Goal: Task Accomplishment & Management: Use online tool/utility

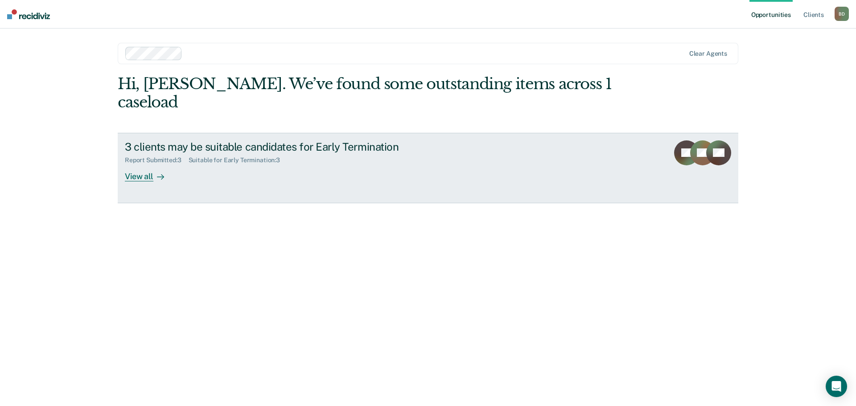
click at [135, 164] on div "View all" at bounding box center [150, 172] width 50 height 17
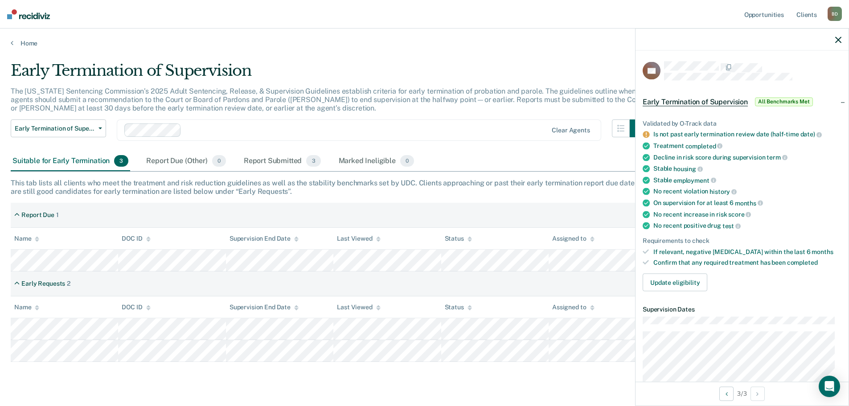
click at [183, 210] on div "Report Due 1" at bounding box center [425, 215] width 828 height 25
click at [272, 161] on div "Report Submitted 3" at bounding box center [282, 162] width 81 height 20
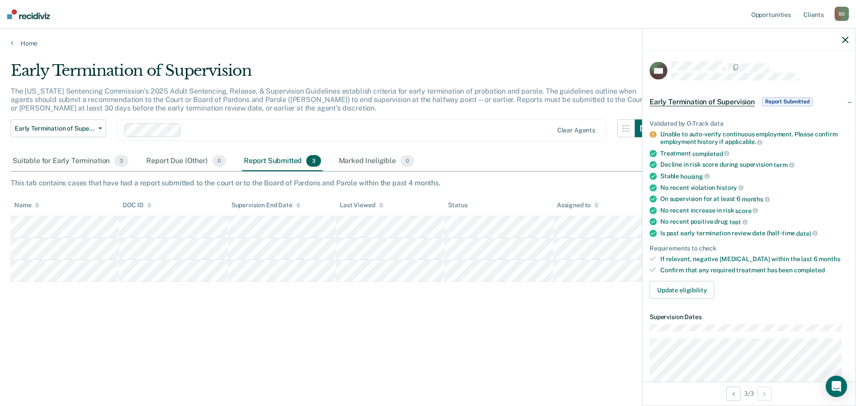
click at [847, 34] on div at bounding box center [748, 40] width 213 height 22
click at [845, 38] on icon "button" at bounding box center [845, 40] width 6 height 6
click at [690, 288] on button "Update eligibility" at bounding box center [682, 290] width 65 height 18
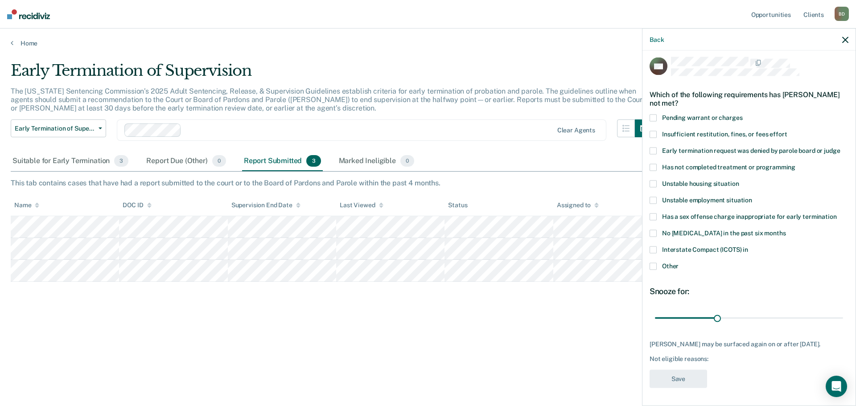
scroll to position [11, 0]
click at [653, 164] on span at bounding box center [653, 167] width 7 height 7
click at [795, 164] on input "Has not completed treatment or programming" at bounding box center [795, 164] width 0 height 0
drag, startPoint x: 716, startPoint y: 312, endPoint x: 680, endPoint y: 319, distance: 36.8
type input "12"
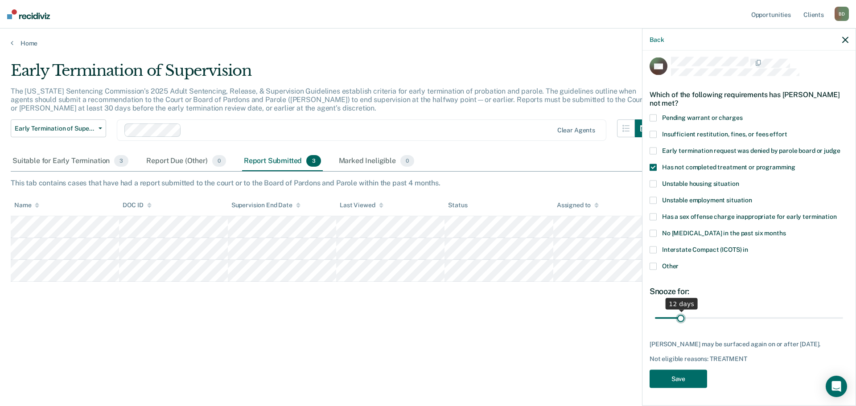
click at [680, 319] on input "range" at bounding box center [749, 318] width 188 height 16
click at [678, 375] on button "Save" at bounding box center [679, 379] width 58 height 18
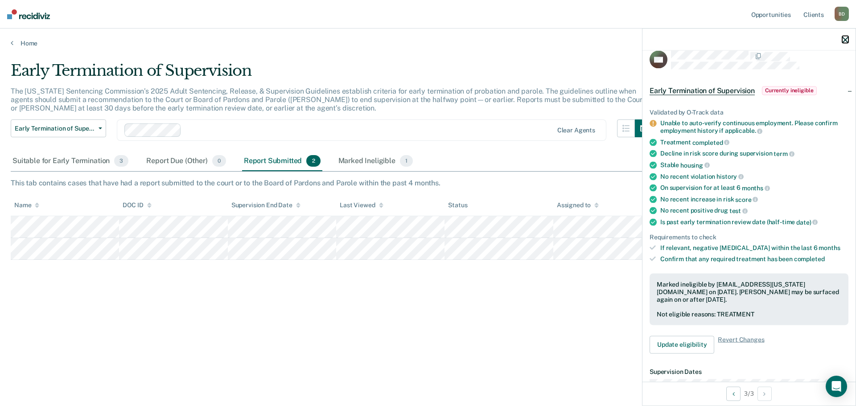
click at [845, 40] on icon "button" at bounding box center [845, 40] width 6 height 6
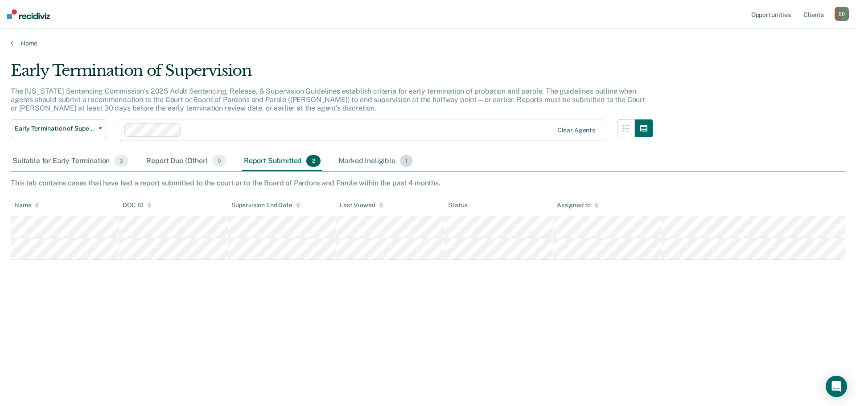
click at [355, 160] on div "Marked Ineligible 1" at bounding box center [376, 162] width 78 height 20
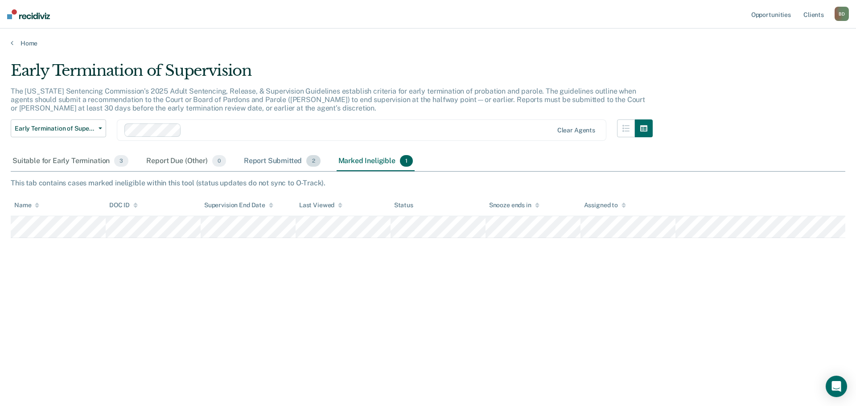
click at [272, 158] on div "Report Submitted 2" at bounding box center [282, 162] width 80 height 20
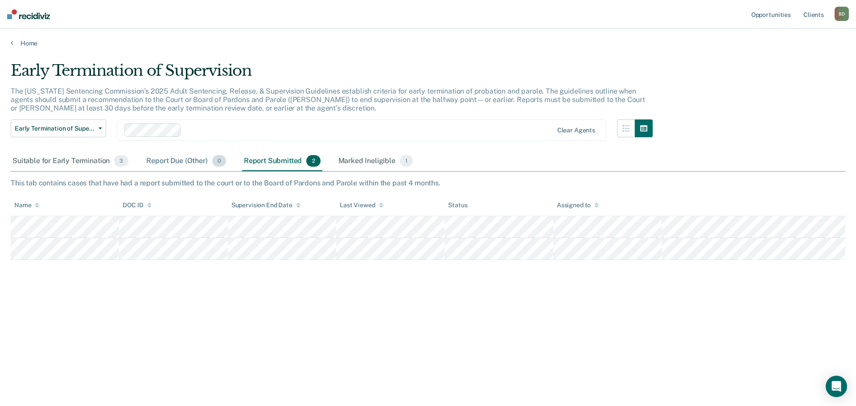
click at [186, 162] on div "Report Due (Other) 0" at bounding box center [185, 162] width 83 height 20
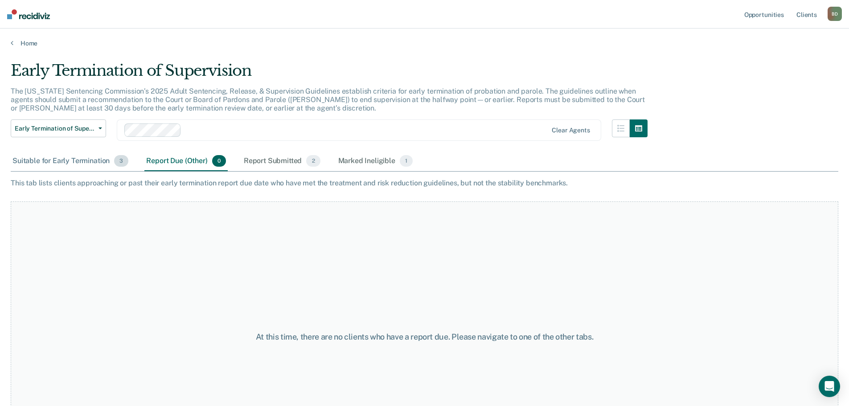
click at [64, 157] on div "Suitable for Early Termination 3" at bounding box center [70, 162] width 119 height 20
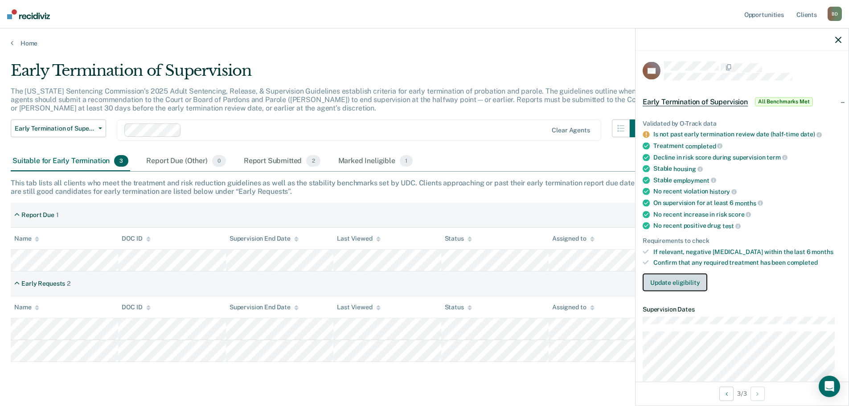
click at [675, 284] on button "Update eligibility" at bounding box center [675, 283] width 65 height 18
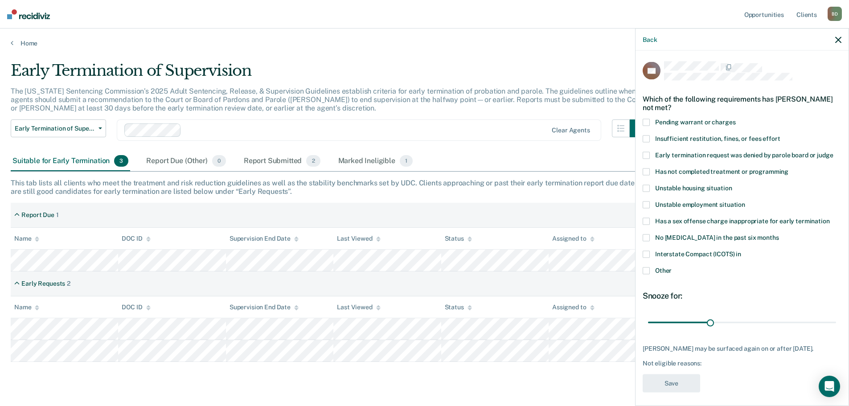
click at [647, 186] on span at bounding box center [646, 188] width 7 height 7
click at [732, 185] on input "Unstable housing situation" at bounding box center [732, 185] width 0 height 0
click at [644, 173] on span at bounding box center [646, 171] width 7 height 7
click at [789, 168] on input "Has not completed treatment or programming" at bounding box center [789, 168] width 0 height 0
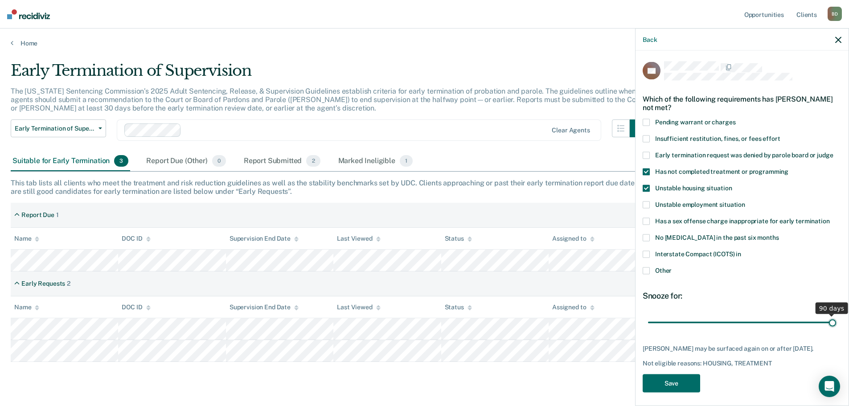
drag, startPoint x: 708, startPoint y: 321, endPoint x: 832, endPoint y: 326, distance: 123.6
type input "90"
click at [832, 326] on input "range" at bounding box center [742, 323] width 188 height 16
click at [671, 386] on button "Save" at bounding box center [672, 383] width 58 height 18
